Goal: Communication & Community: Answer question/provide support

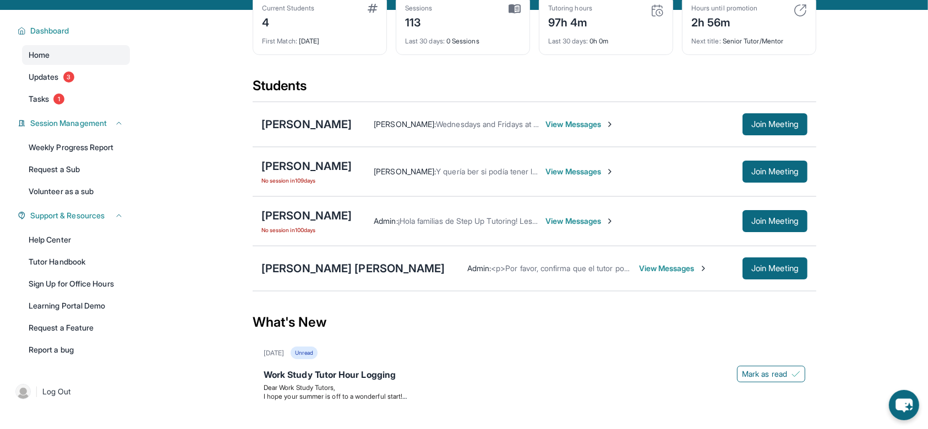
scroll to position [88, 0]
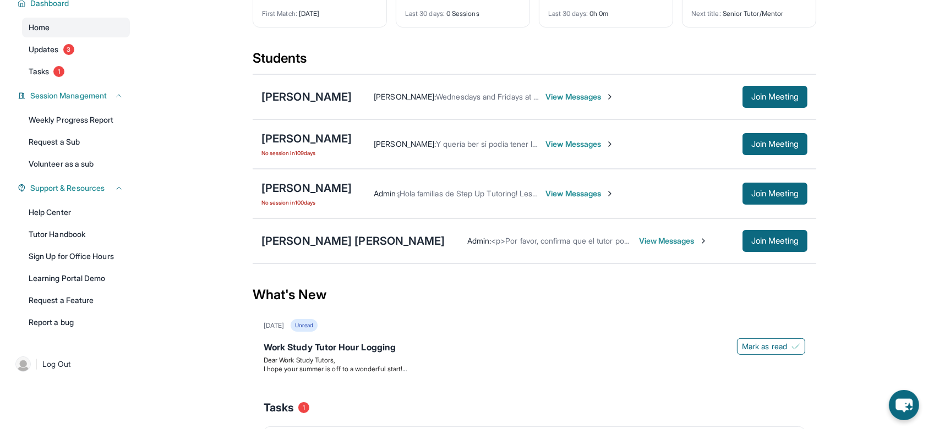
click at [639, 243] on span "View Messages" at bounding box center [673, 240] width 69 height 11
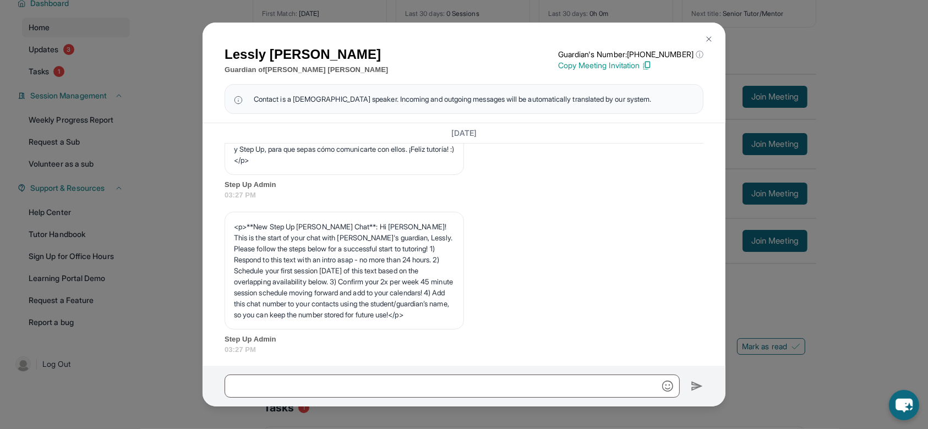
scroll to position [609, 0]
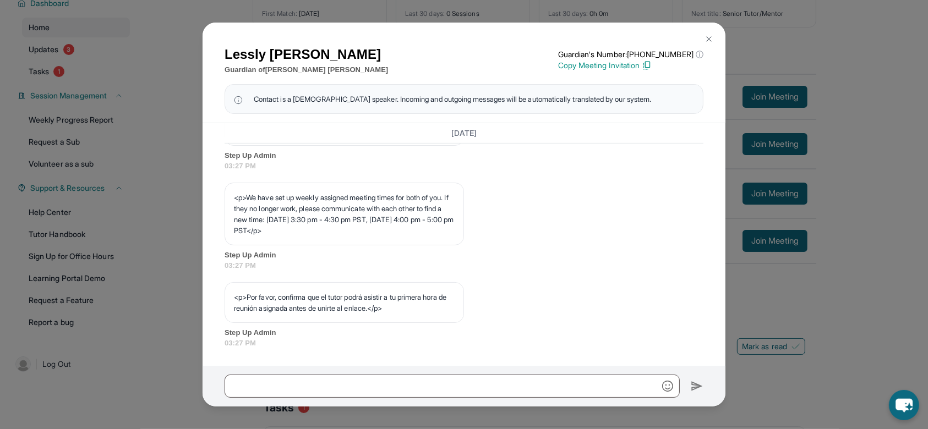
click at [710, 36] on img at bounding box center [708, 39] width 9 height 9
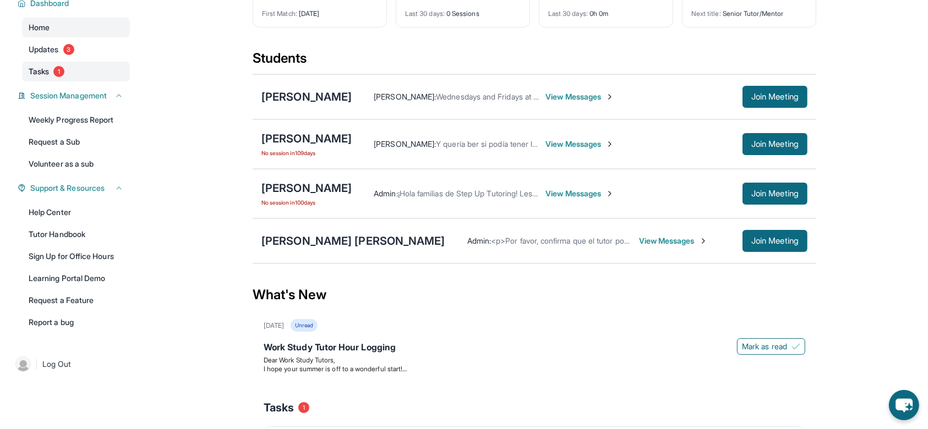
click at [59, 70] on span "1" at bounding box center [58, 71] width 11 height 11
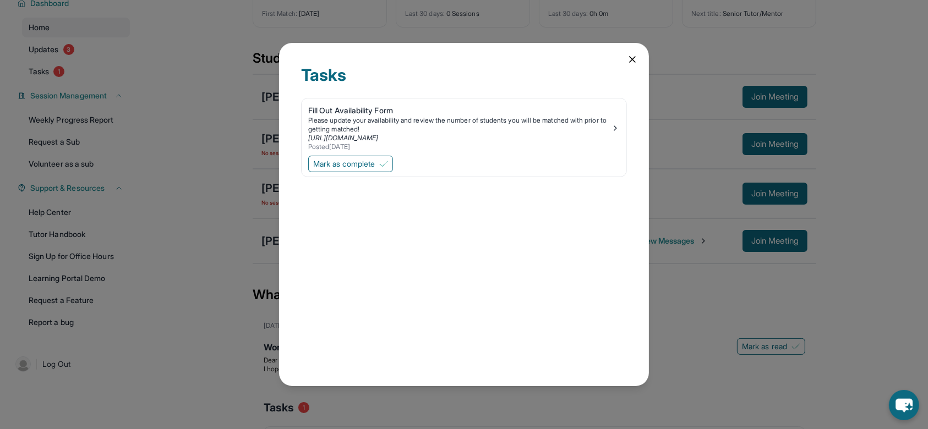
click at [57, 54] on div "Tasks Fill Out Availability Form Please update your availability and review the…" at bounding box center [464, 214] width 928 height 429
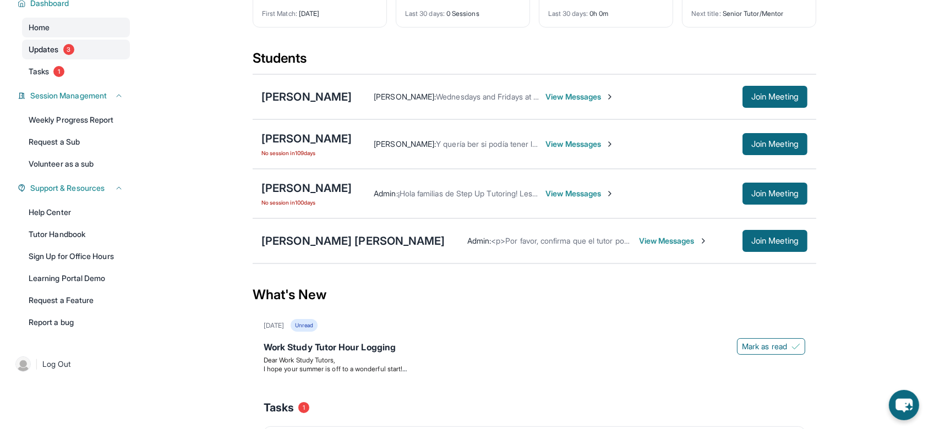
click at [52, 43] on link "Updates 3" at bounding box center [76, 50] width 108 height 20
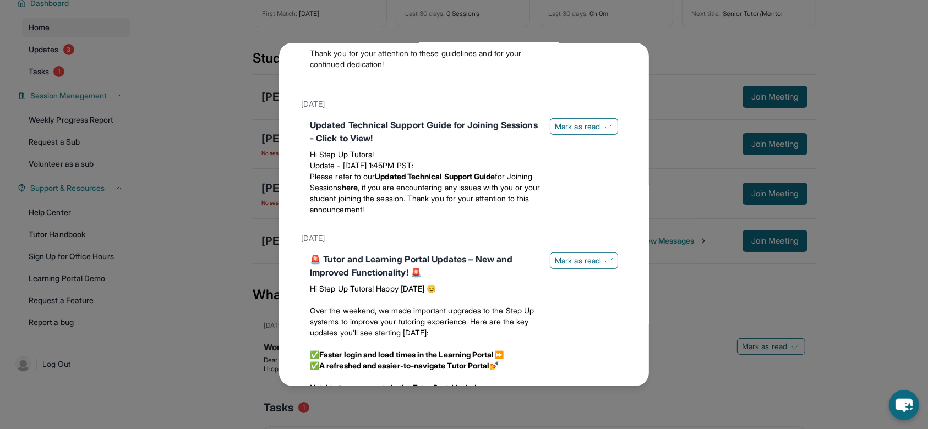
scroll to position [0, 0]
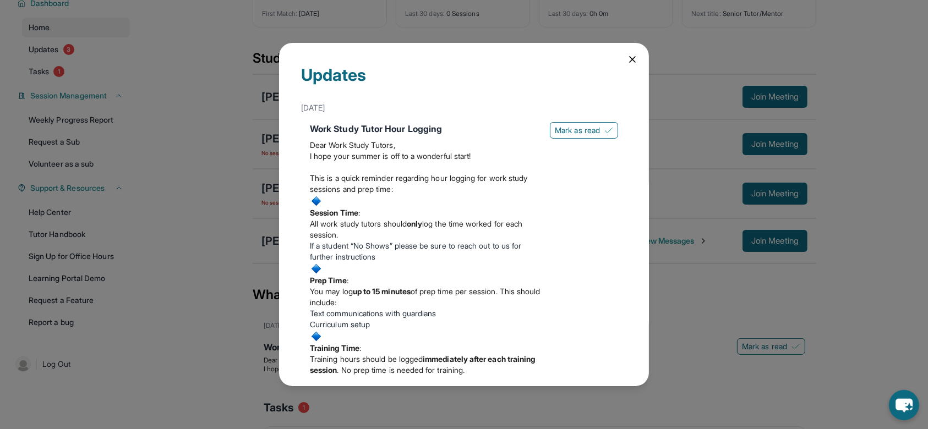
click at [629, 58] on icon at bounding box center [632, 60] width 6 height 6
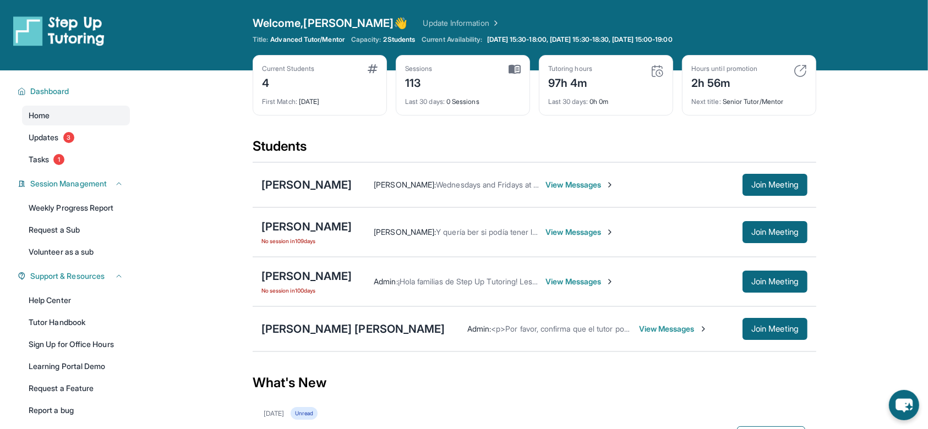
click at [550, 183] on span "View Messages" at bounding box center [579, 184] width 69 height 11
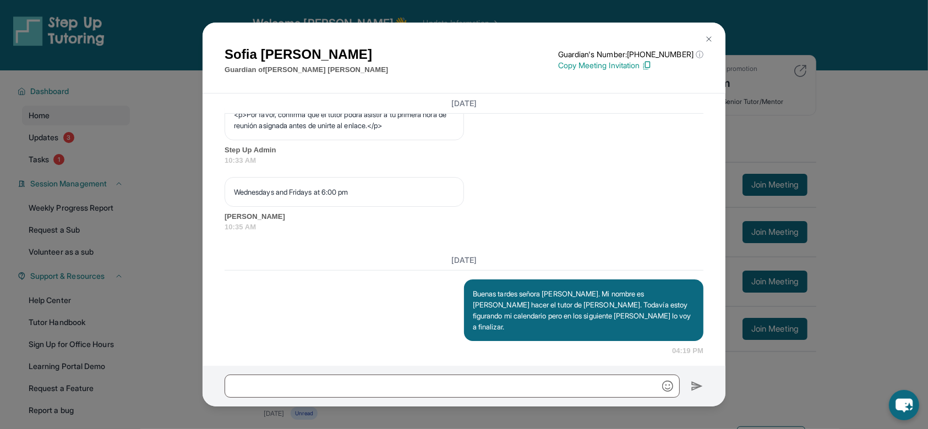
scroll to position [759, 0]
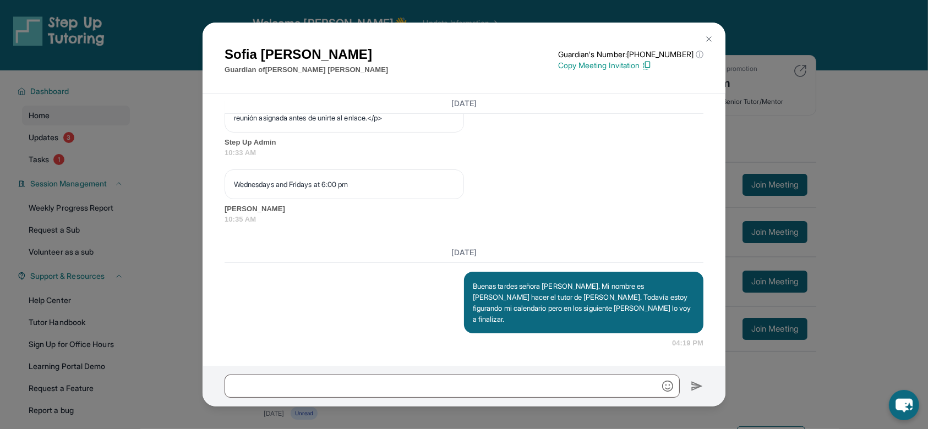
click at [710, 35] on img at bounding box center [708, 39] width 9 height 9
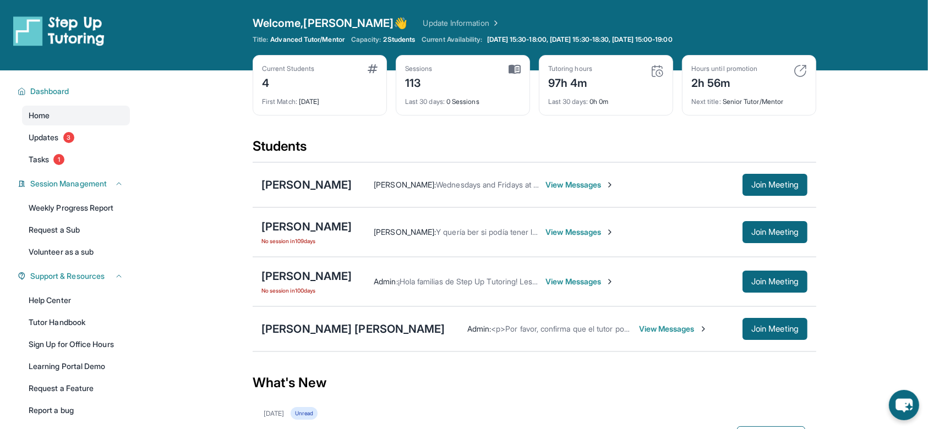
click at [801, 69] on img at bounding box center [799, 70] width 13 height 13
click at [103, 138] on link "Updates 3" at bounding box center [76, 138] width 108 height 20
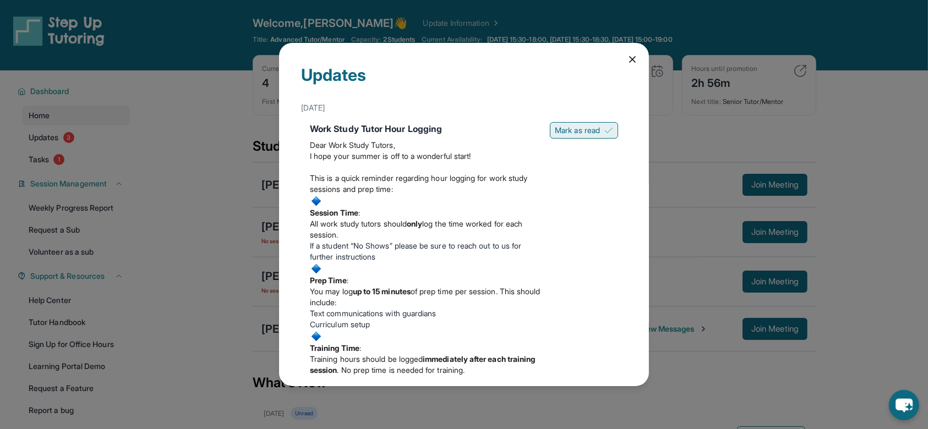
click at [550, 132] on button "Mark as read" at bounding box center [584, 130] width 68 height 17
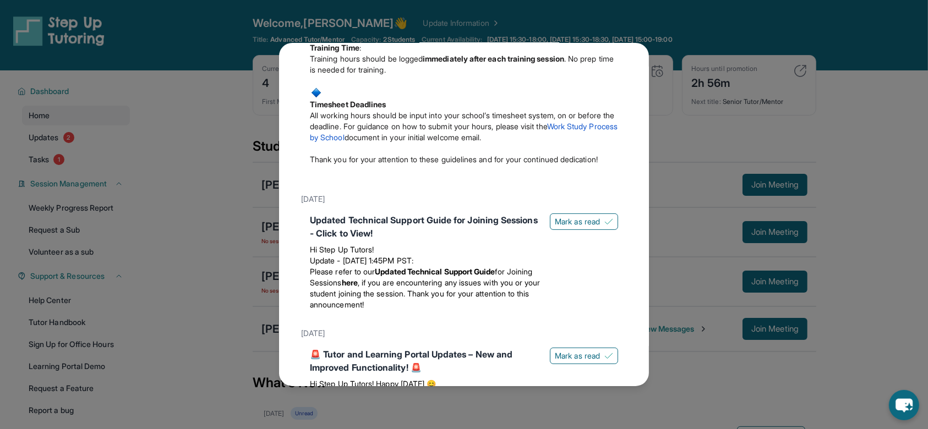
scroll to position [421, 0]
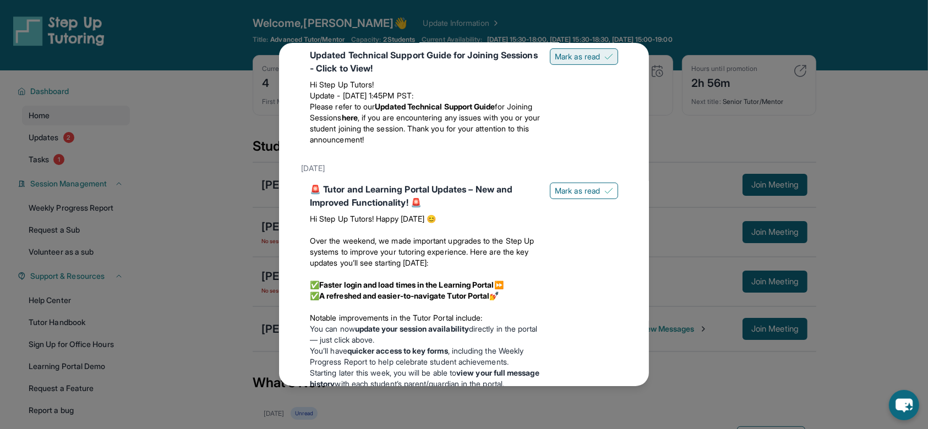
click at [568, 62] on span "Mark as read" at bounding box center [577, 56] width 45 height 11
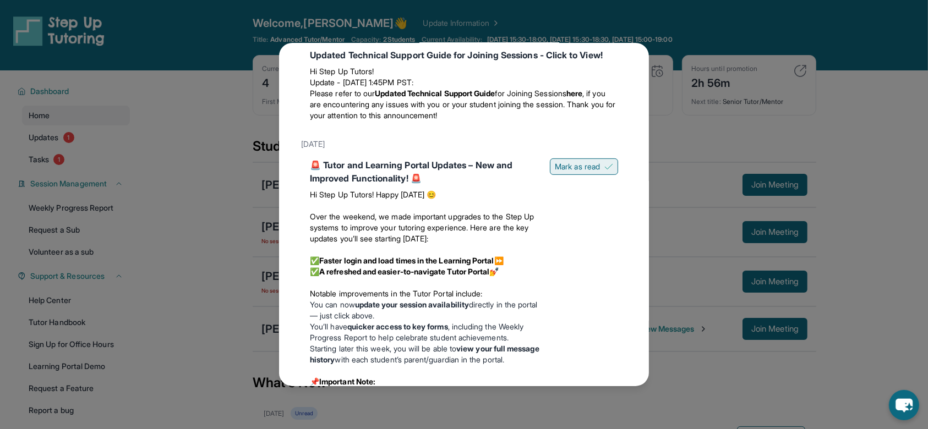
click at [553, 175] on button "Mark as read" at bounding box center [584, 166] width 68 height 17
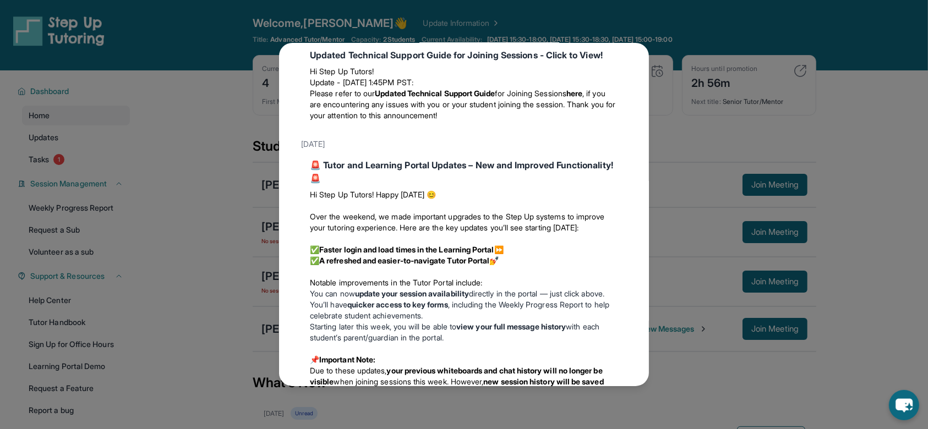
click at [788, 140] on div "Updates [DATE] Work Study Tutor Hour Logging Dear Work Study Tutors, I hope you…" at bounding box center [464, 214] width 928 height 429
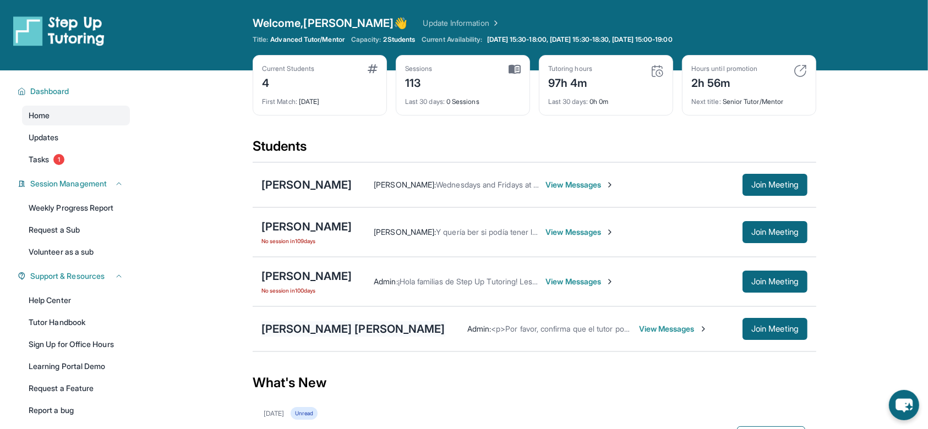
click at [335, 325] on div "[PERSON_NAME] [PERSON_NAME]" at bounding box center [353, 328] width 184 height 15
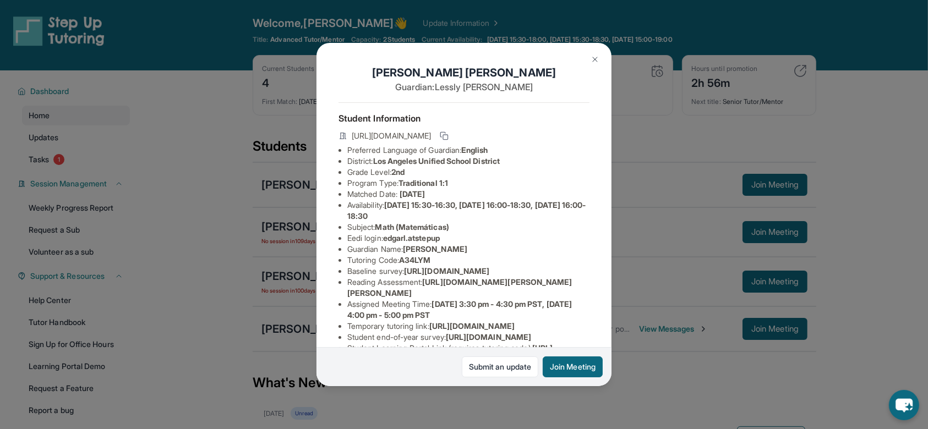
drag, startPoint x: 598, startPoint y: 220, endPoint x: 598, endPoint y: 229, distance: 9.4
click at [598, 229] on div "[PERSON_NAME] [PERSON_NAME] Guardian: [PERSON_NAME] Student Information [URL][D…" at bounding box center [463, 214] width 295 height 343
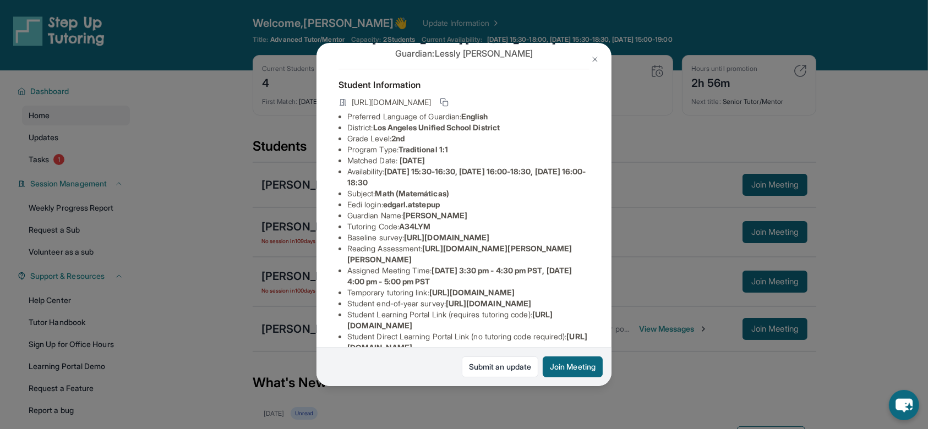
scroll to position [0, 0]
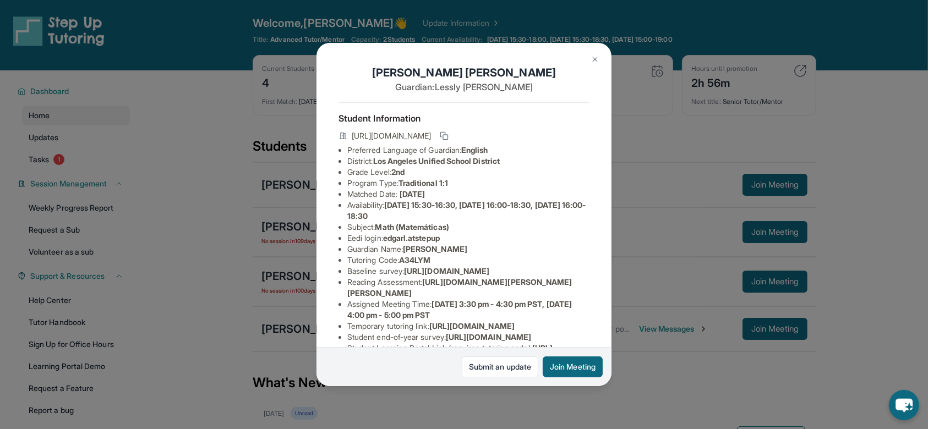
click at [596, 62] on img at bounding box center [594, 59] width 9 height 9
